Goal: Transaction & Acquisition: Download file/media

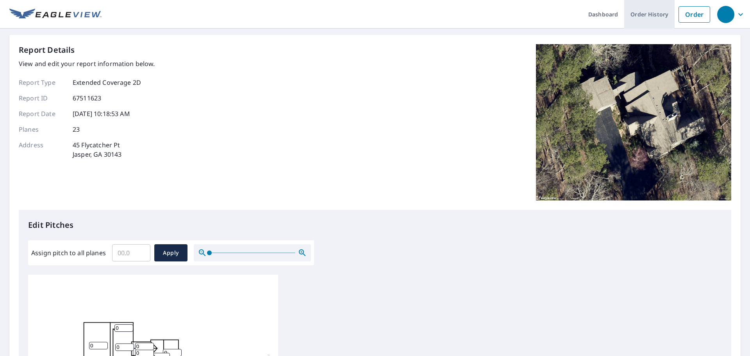
click at [653, 14] on link "Order History" at bounding box center [649, 14] width 50 height 29
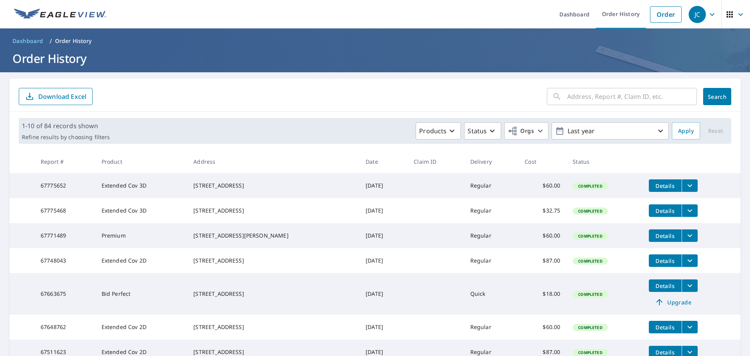
click at [687, 212] on icon "filesDropdownBtn-67775468" at bounding box center [689, 210] width 5 height 3
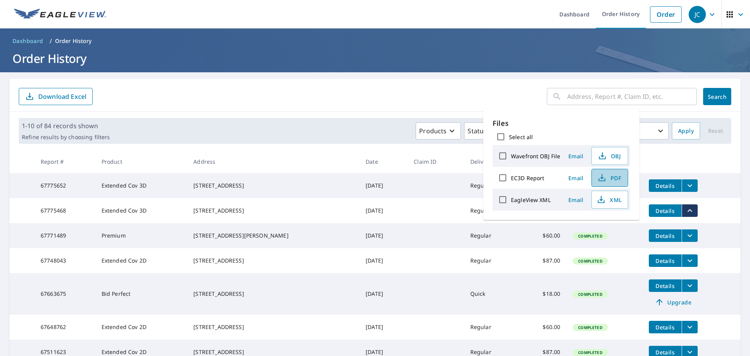
click at [607, 179] on span "PDF" at bounding box center [608, 177] width 25 height 9
